Goal: Task Accomplishment & Management: Use online tool/utility

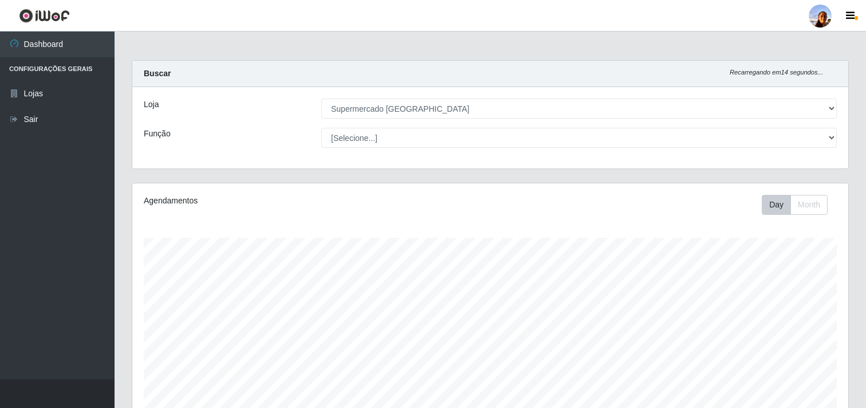
select select "166"
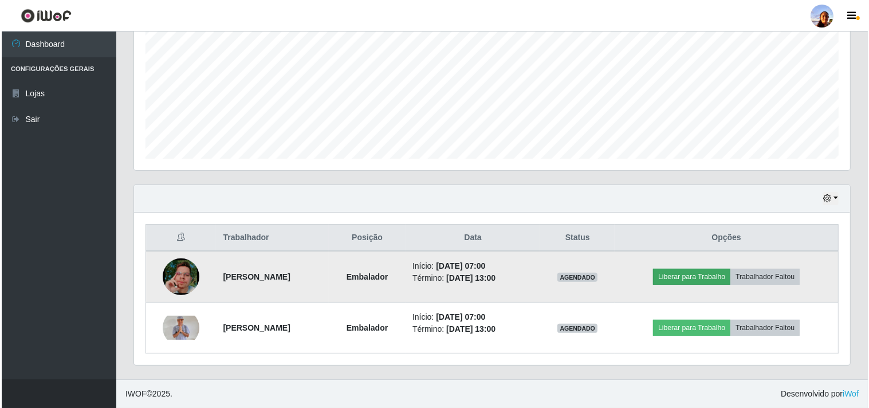
scroll to position [237, 716]
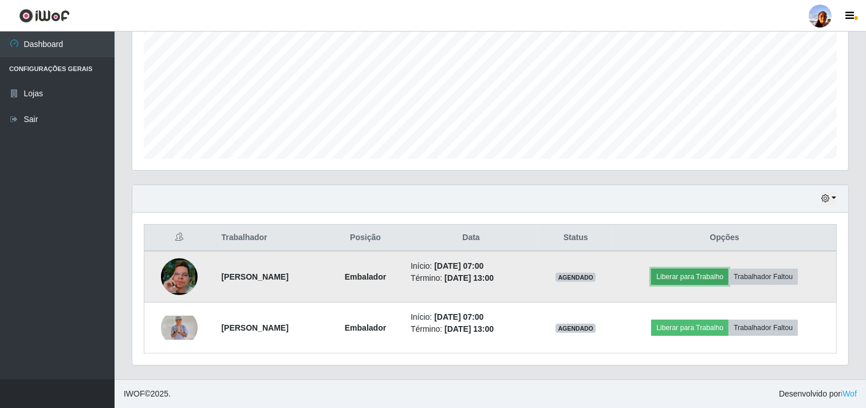
click at [673, 274] on button "Liberar para Trabalho" at bounding box center [689, 277] width 77 height 16
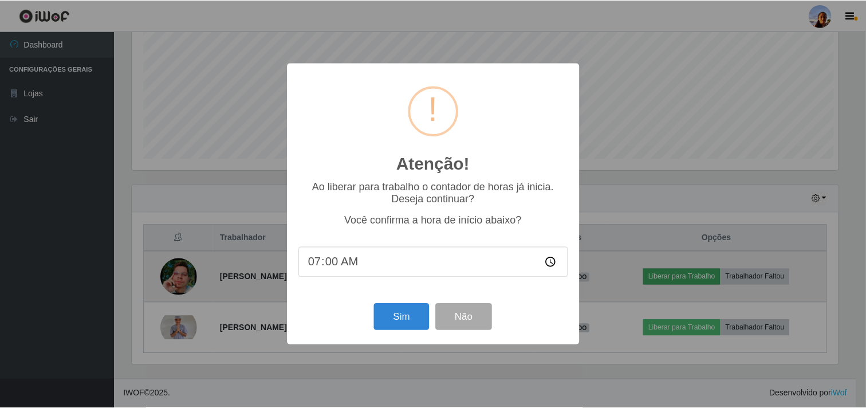
scroll to position [237, 709]
type input "07:09"
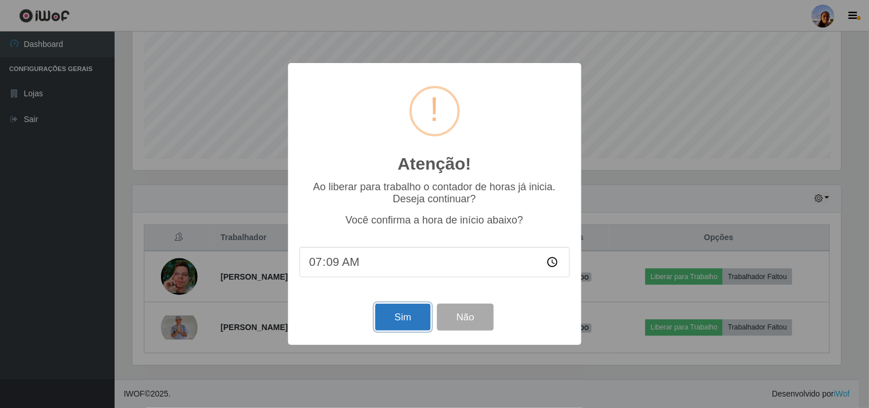
click at [398, 317] on button "Sim" at bounding box center [403, 317] width 56 height 27
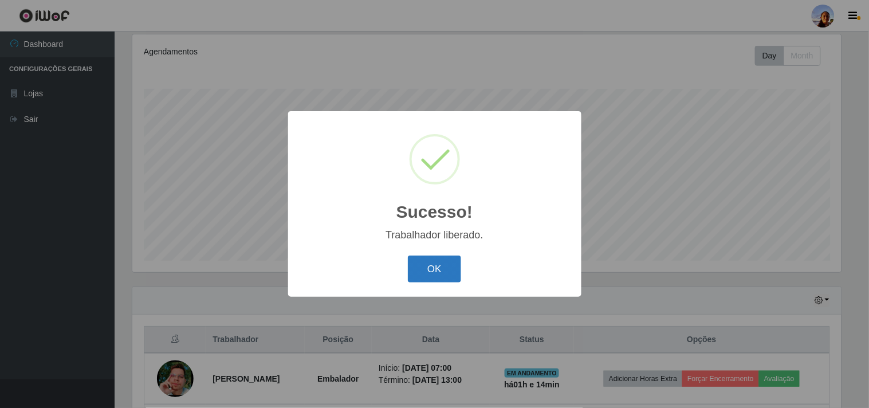
click at [451, 277] on button "OK" at bounding box center [434, 269] width 53 height 27
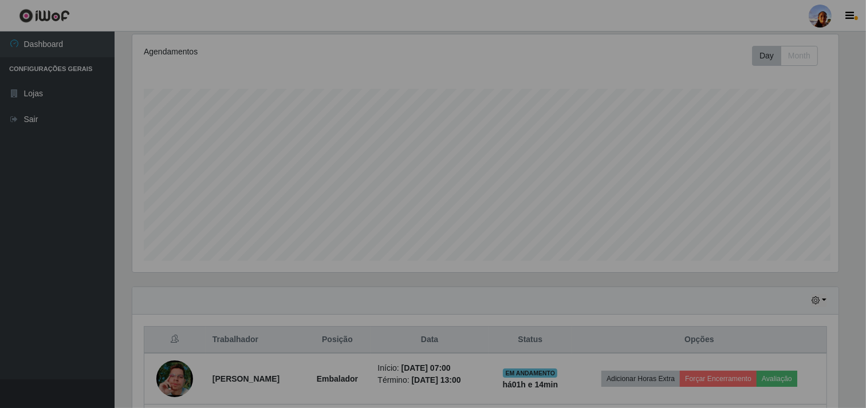
scroll to position [237, 716]
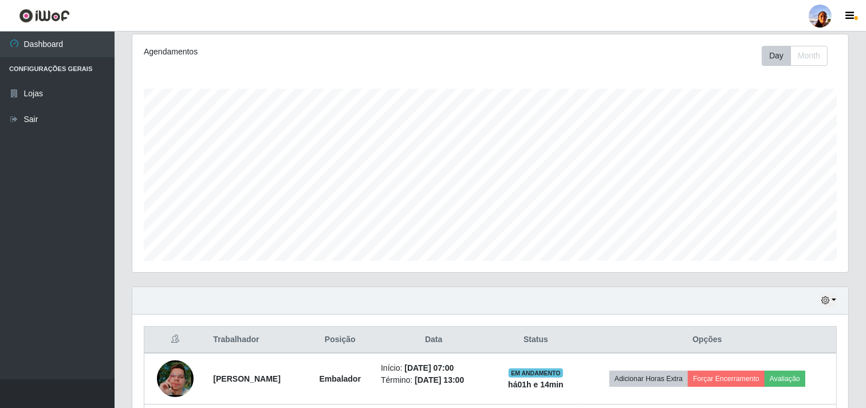
click at [862, 385] on div "Carregando... Buscar Recarregando em 6 segundos... Loja [Selecione...] Supermer…" at bounding box center [491, 196] width 752 height 570
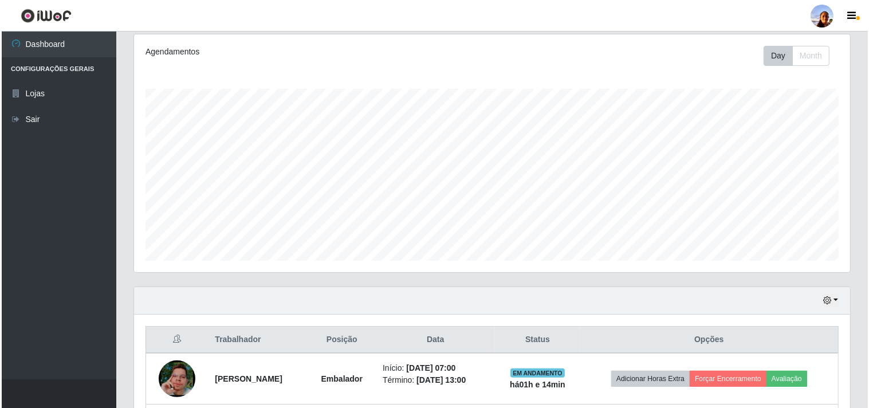
scroll to position [251, 0]
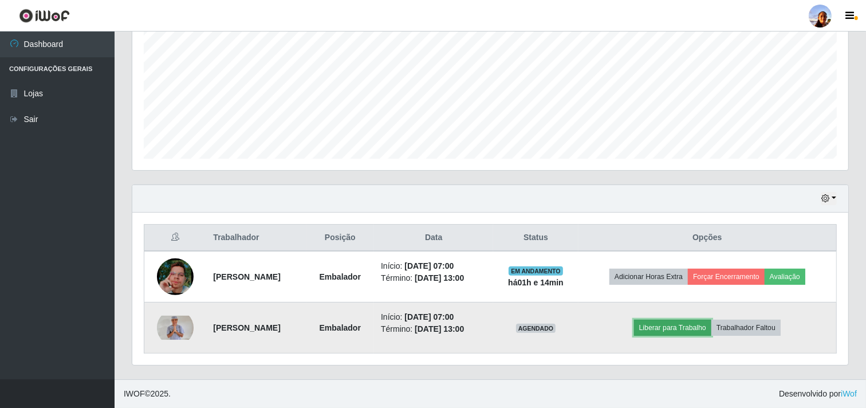
click at [696, 323] on button "Liberar para Trabalho" at bounding box center [672, 328] width 77 height 16
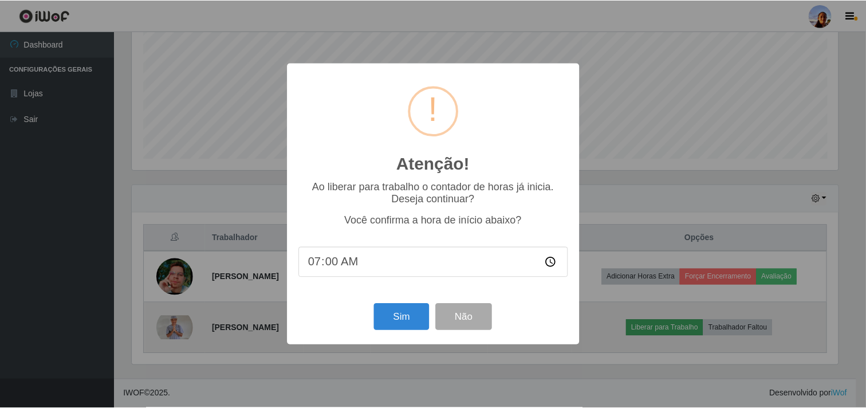
scroll to position [237, 709]
type input "07:29"
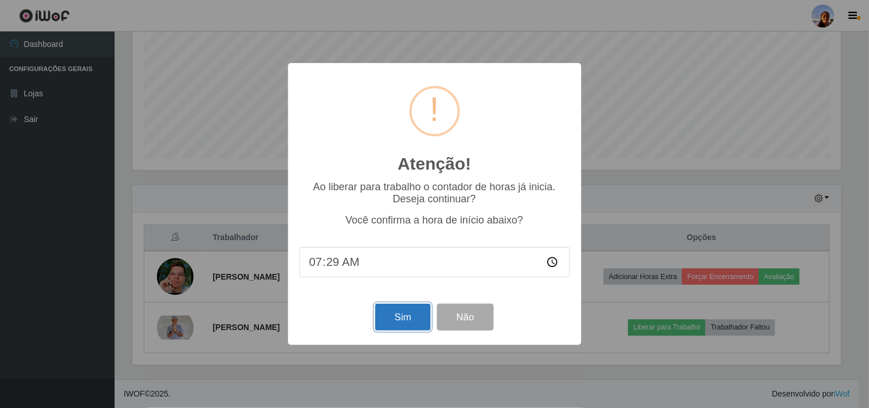
click at [395, 310] on button "Sim" at bounding box center [403, 317] width 56 height 27
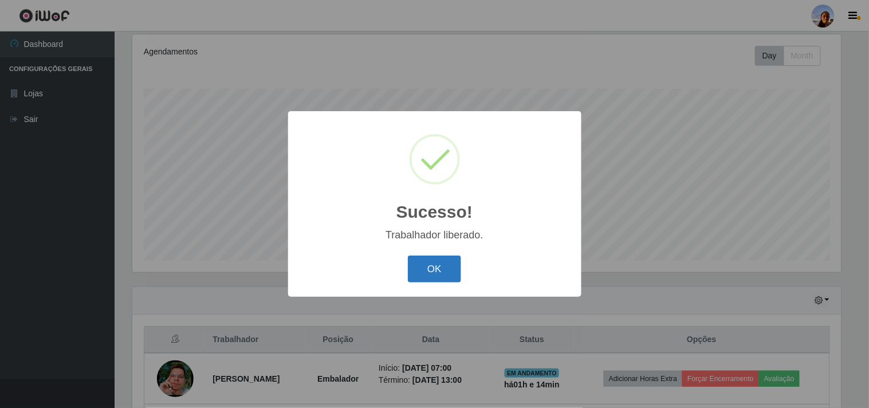
click at [439, 269] on button "OK" at bounding box center [434, 269] width 53 height 27
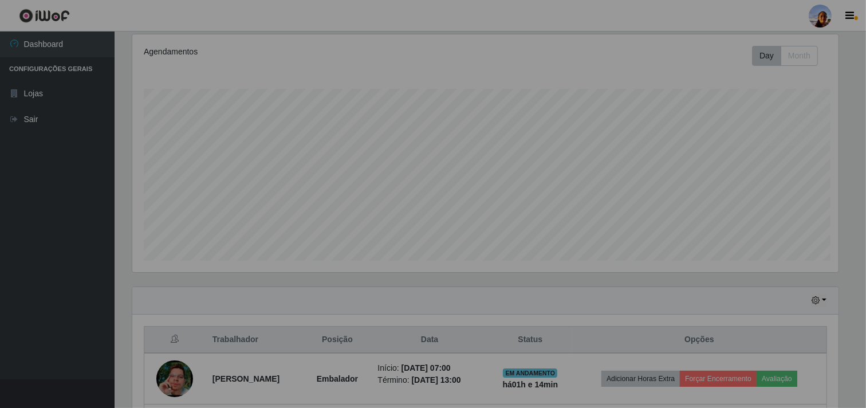
scroll to position [237, 716]
